Goal: Transaction & Acquisition: Obtain resource

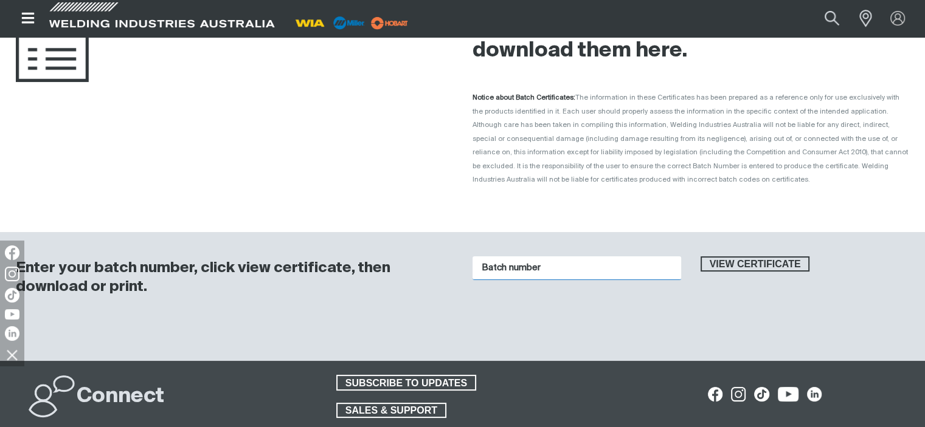
click at [503, 263] on input "Batch number" at bounding box center [576, 269] width 209 height 24
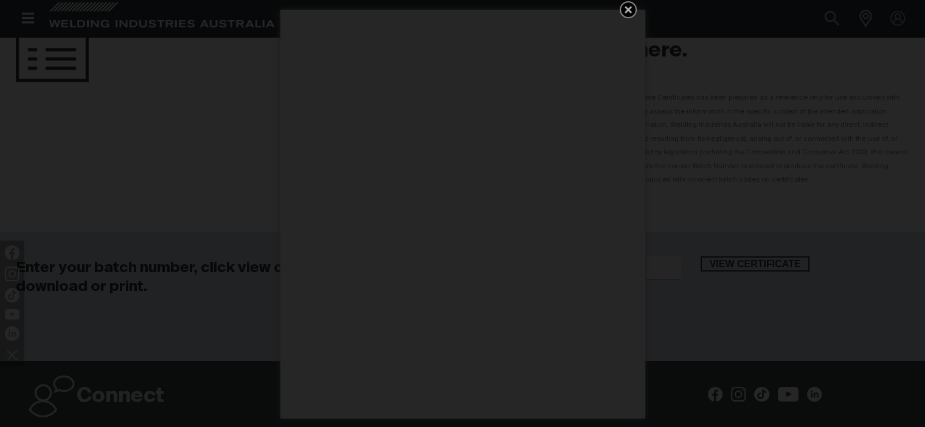
click at [624, 6] on icon "Get 5 WIA Welding Guides Free!" at bounding box center [627, 9] width 7 height 7
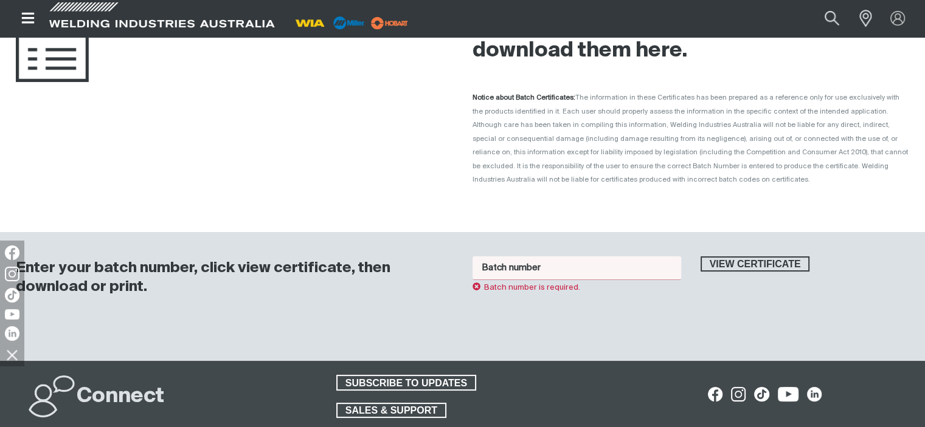
click at [514, 268] on input "Batch number" at bounding box center [576, 269] width 209 height 24
type input "23c15032"
click at [700, 257] on button "View certificate" at bounding box center [754, 265] width 109 height 16
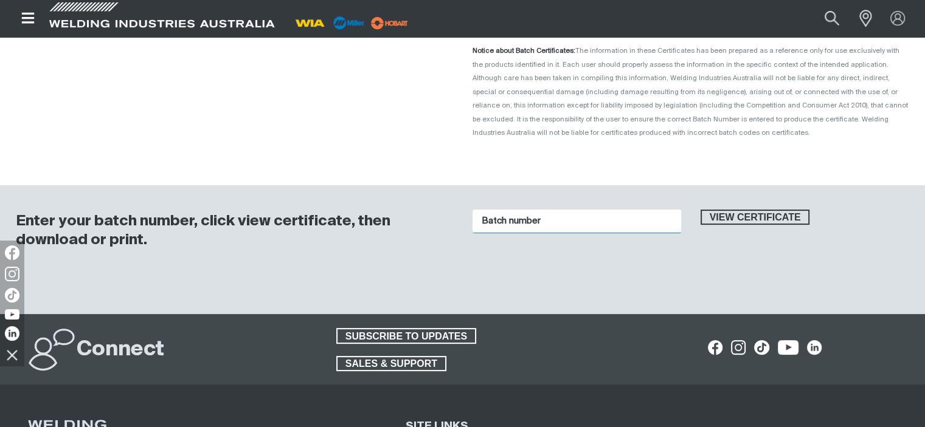
click at [496, 226] on input "Batch number" at bounding box center [576, 222] width 209 height 24
click at [700, 210] on button "View certificate" at bounding box center [754, 218] width 109 height 16
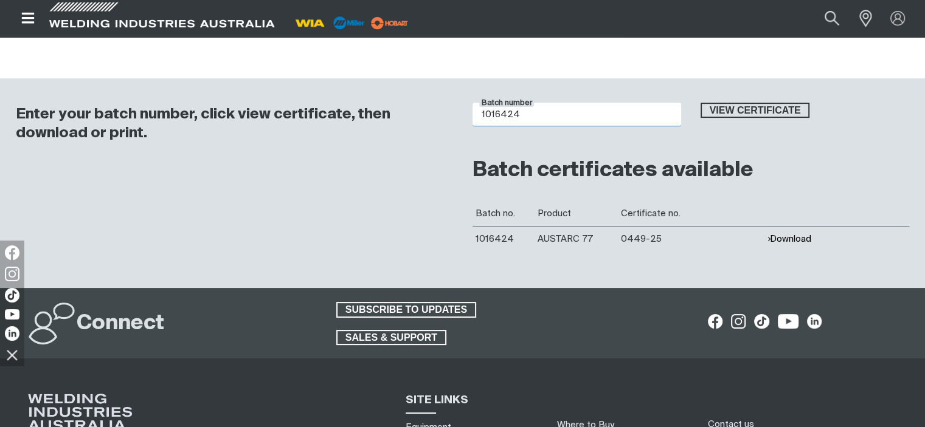
scroll to position [304, 0]
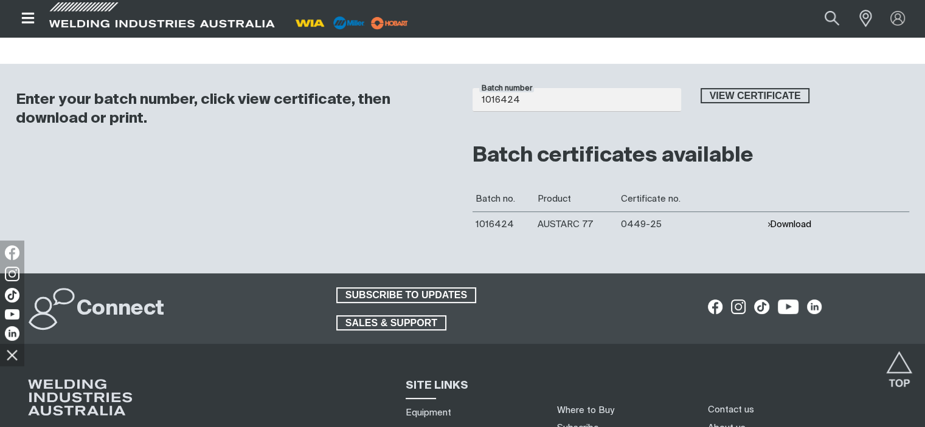
click at [788, 225] on button "Download" at bounding box center [789, 224] width 44 height 10
click at [533, 95] on input "1016424" at bounding box center [576, 100] width 209 height 24
drag, startPoint x: 534, startPoint y: 98, endPoint x: 421, endPoint y: 94, distance: 113.7
click at [421, 94] on div "Enter your batch number, click view certificate, then download or print. Batch …" at bounding box center [462, 169] width 925 height 210
click at [700, 88] on button "View certificate" at bounding box center [754, 96] width 109 height 16
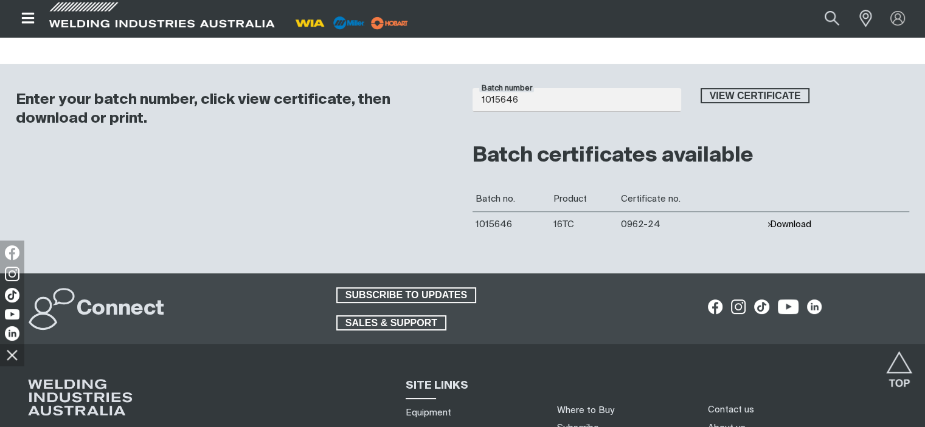
click at [796, 223] on button "Download" at bounding box center [789, 224] width 44 height 10
click at [537, 104] on input "1015646" at bounding box center [576, 100] width 209 height 24
drag, startPoint x: 545, startPoint y: 102, endPoint x: 388, endPoint y: 86, distance: 157.0
click at [388, 86] on div "Enter your batch number, click view certificate, then download or print. Batch …" at bounding box center [462, 169] width 925 height 210
click at [700, 88] on button "View certificate" at bounding box center [754, 96] width 109 height 16
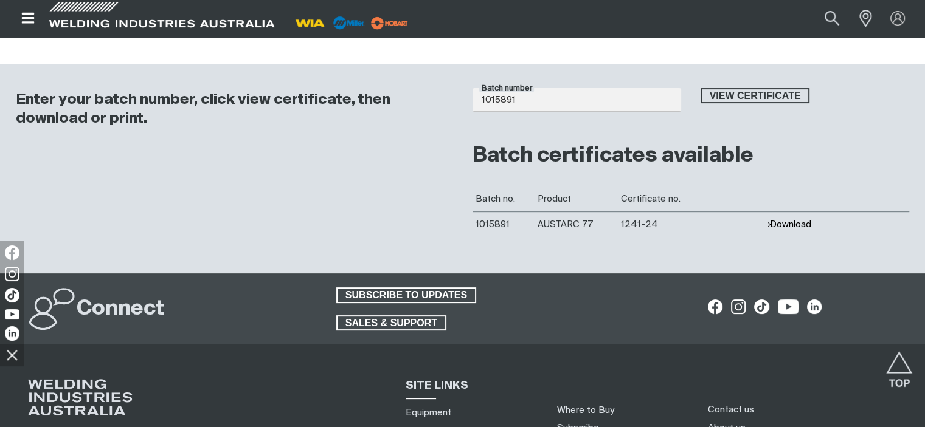
click at [808, 229] on button "Download" at bounding box center [789, 224] width 44 height 10
click at [557, 98] on input "1015891" at bounding box center [576, 100] width 209 height 24
drag, startPoint x: 564, startPoint y: 102, endPoint x: 370, endPoint y: 78, distance: 195.3
click at [370, 78] on div "Enter your batch number, click view certificate, then download or print. Batch …" at bounding box center [462, 169] width 925 height 210
click at [700, 88] on button "View certificate" at bounding box center [754, 96] width 109 height 16
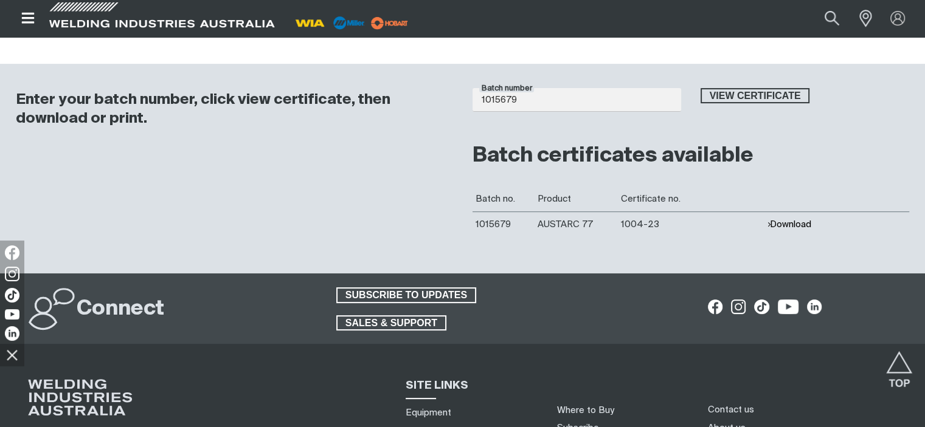
click at [800, 225] on button "Download" at bounding box center [789, 224] width 44 height 10
click at [540, 102] on input "1015679" at bounding box center [576, 100] width 209 height 24
drag, startPoint x: 560, startPoint y: 104, endPoint x: 379, endPoint y: 80, distance: 182.1
click at [379, 80] on div "Enter your batch number, click view certificate, then download or print. Batch …" at bounding box center [462, 169] width 925 height 210
type input "20030"
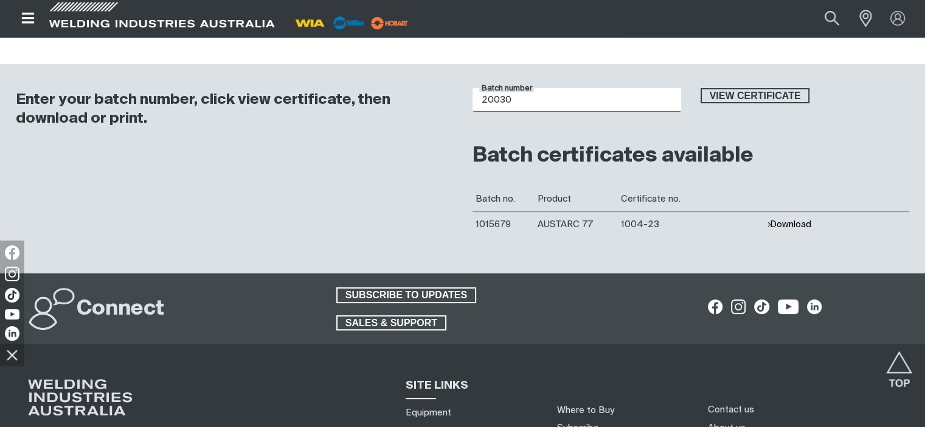
click at [700, 88] on button "View certificate" at bounding box center [754, 96] width 109 height 16
